Goal: Task Accomplishment & Management: Manage account settings

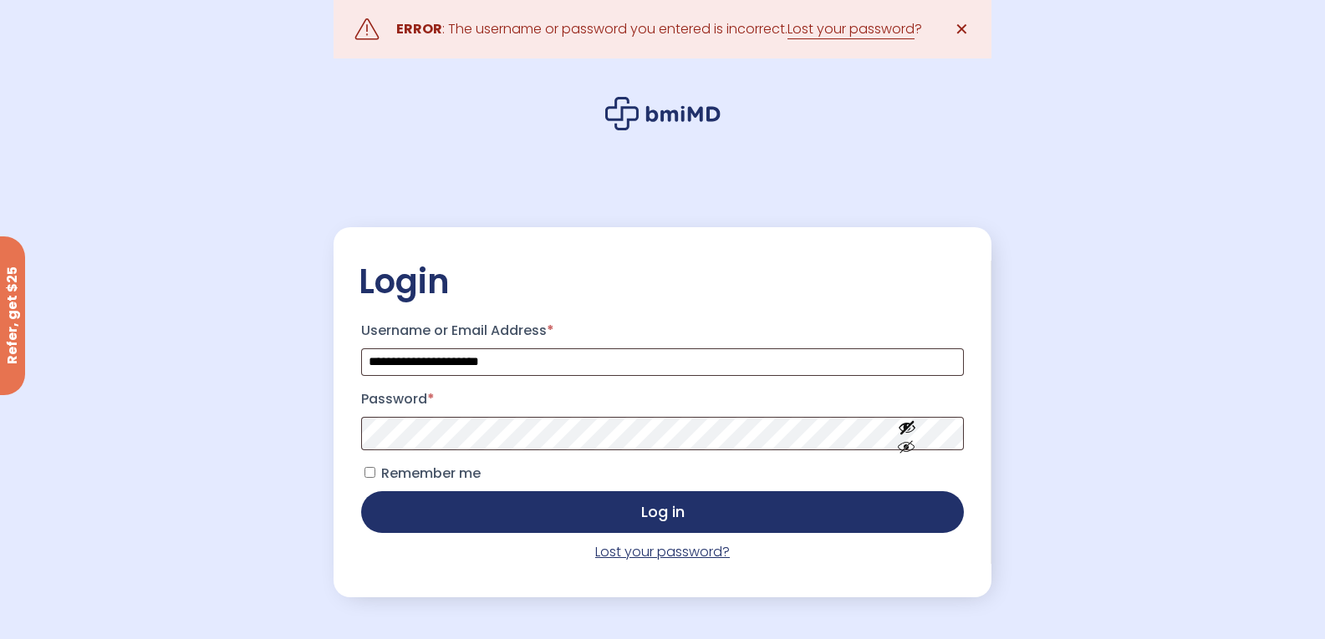
click at [632, 556] on link "Lost your password?" at bounding box center [662, 551] width 135 height 19
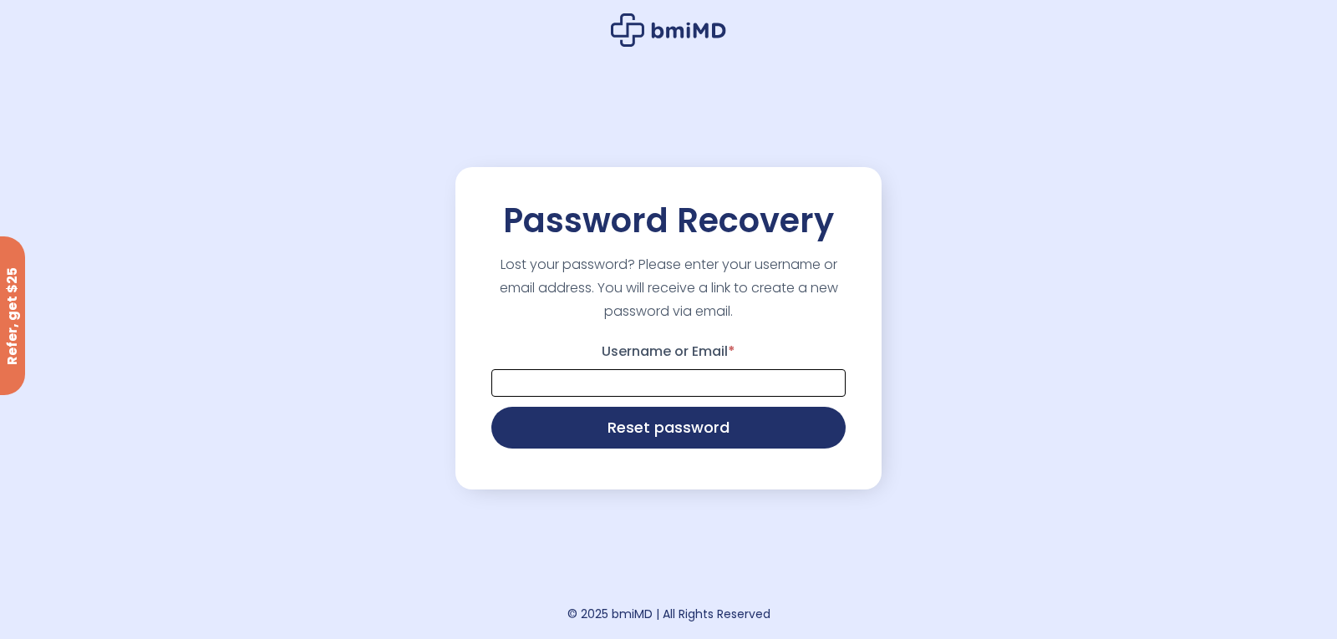
click at [705, 395] on input "Username or Email *" at bounding box center [668, 383] width 354 height 28
type input "**********"
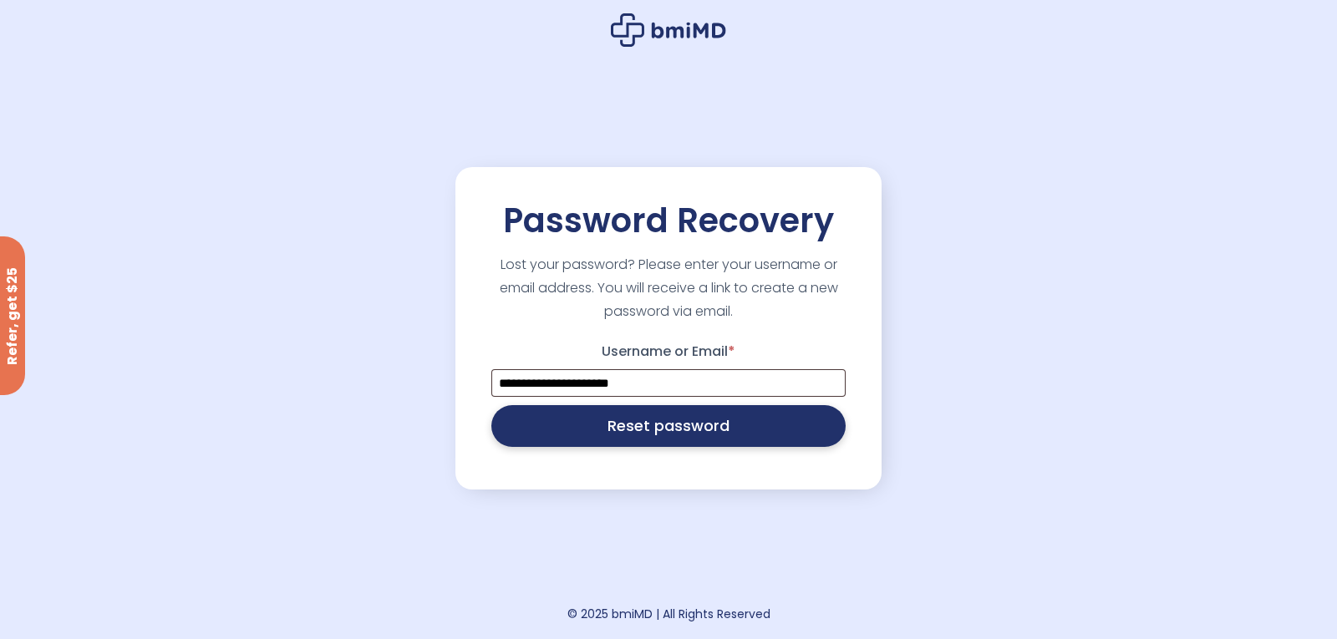
click at [684, 425] on button "Reset password" at bounding box center [668, 426] width 354 height 42
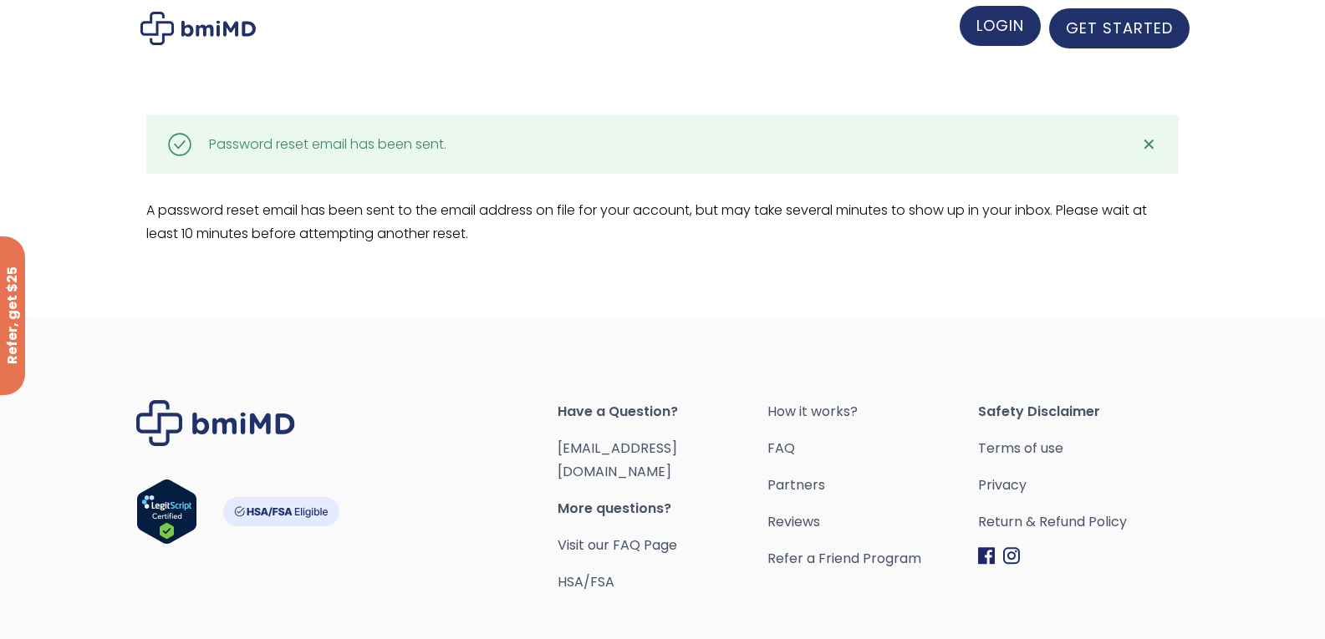
drag, startPoint x: 989, startPoint y: 27, endPoint x: 980, endPoint y: 24, distance: 9.5
click at [980, 24] on span "LOGIN" at bounding box center [1000, 25] width 48 height 21
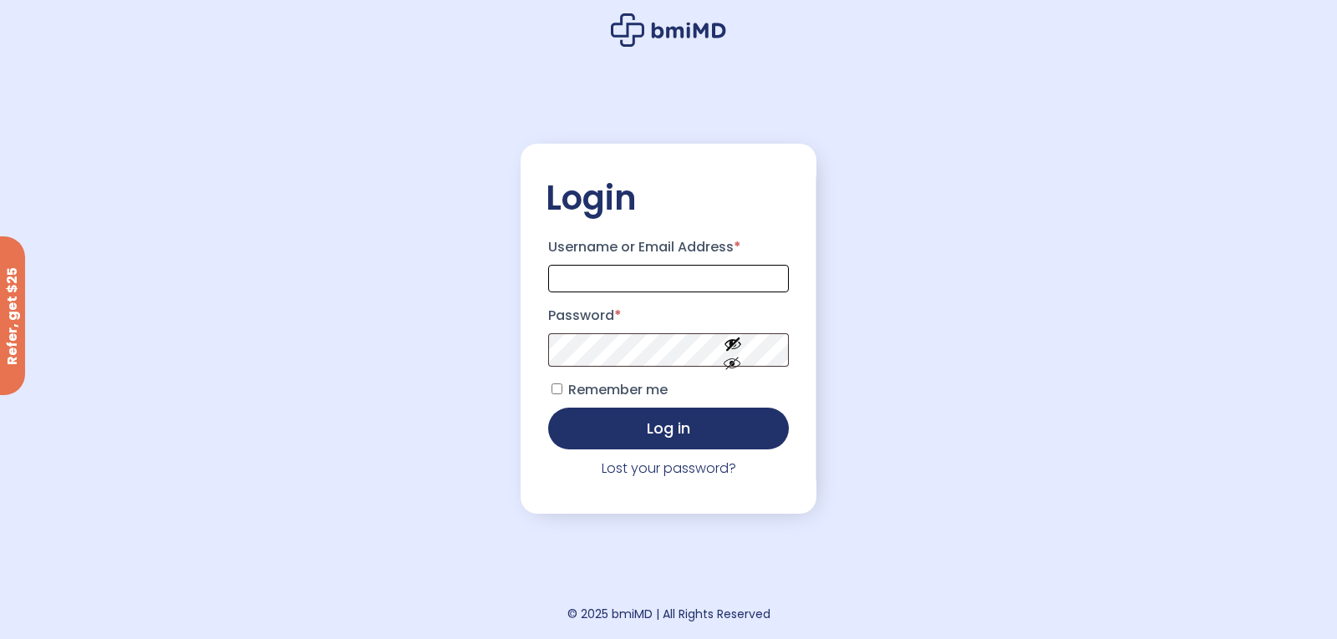
click at [673, 273] on input "Username or Email Address *" at bounding box center [668, 279] width 241 height 28
type input "**********"
click at [548, 408] on button "Log in" at bounding box center [668, 429] width 241 height 42
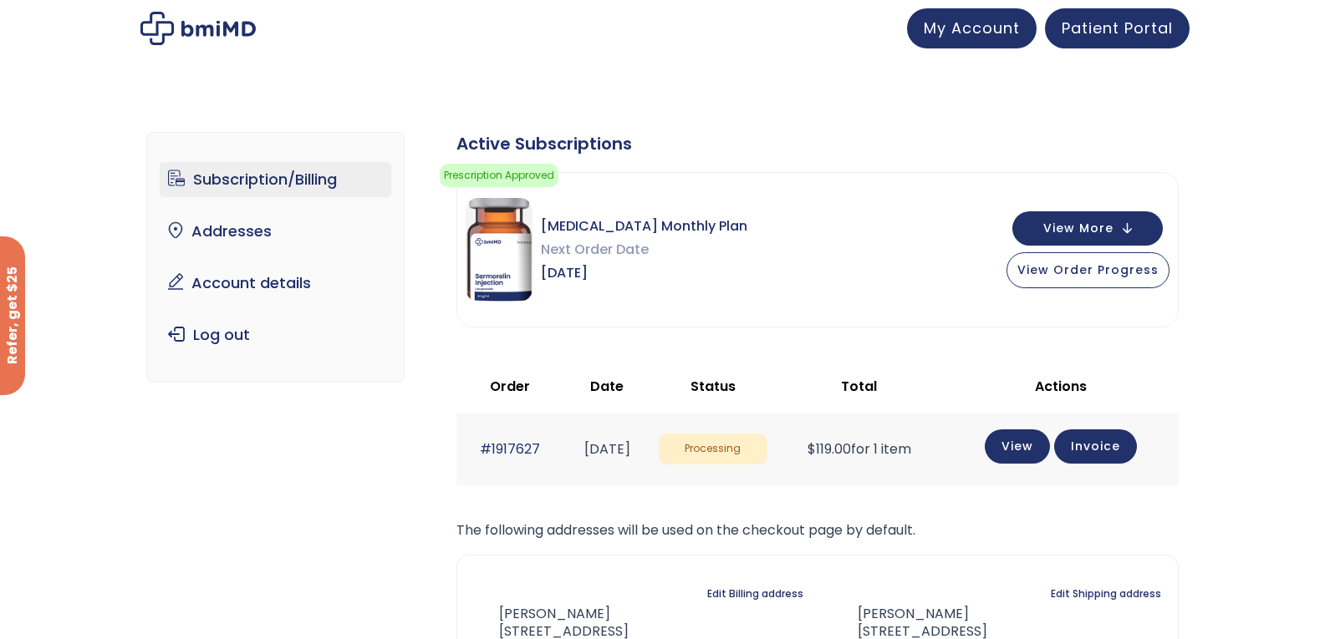
click at [1280, 190] on div "Subscription/Billing bmiRewards Addresses Account details Submit a Review Log o…" at bounding box center [662, 468] width 1325 height 739
click at [1150, 25] on span "Patient Portal" at bounding box center [1116, 25] width 111 height 21
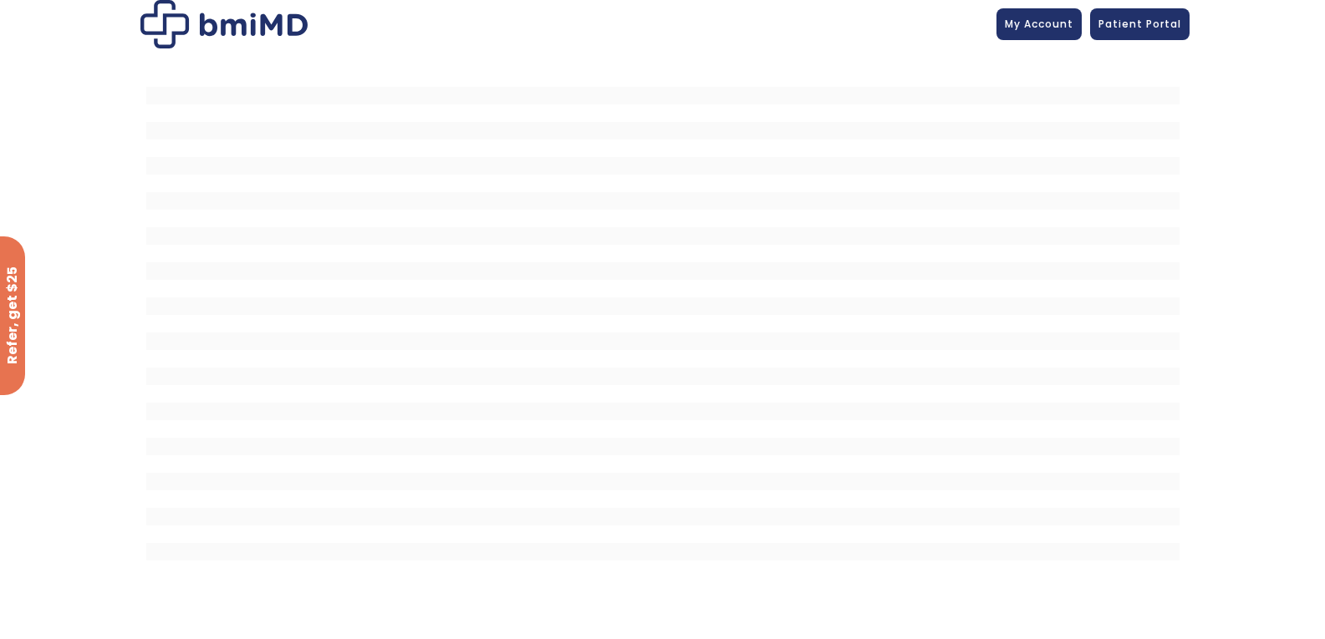
scroll to position [7, 0]
